Goal: Information Seeking & Learning: Learn about a topic

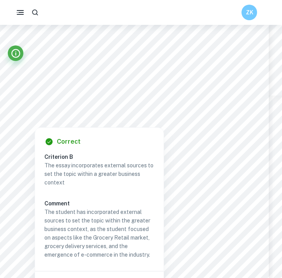
scroll to position [6642, 0]
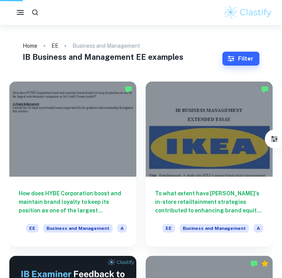
scroll to position [47, 0]
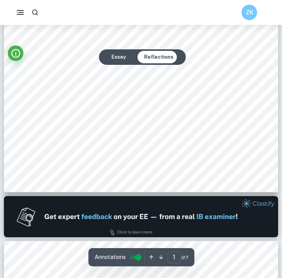
scroll to position [219, 0]
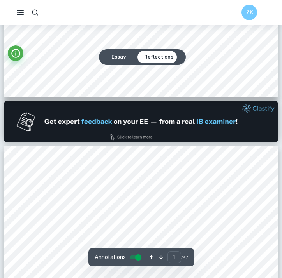
type input "2"
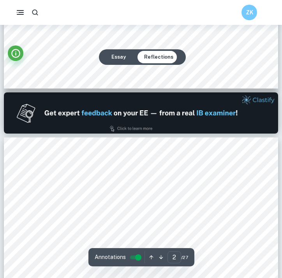
scroll to position [434, 0]
